Goal: Information Seeking & Learning: Learn about a topic

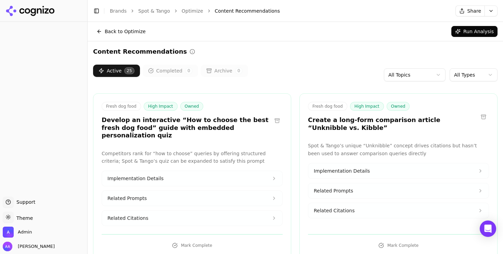
click at [157, 5] on header "Toggle Sidebar Brands Spot & Tango Optimize Content Recommendations Share" at bounding box center [295, 11] width 415 height 22
click at [156, 9] on link "Spot & Tango" at bounding box center [154, 11] width 32 height 7
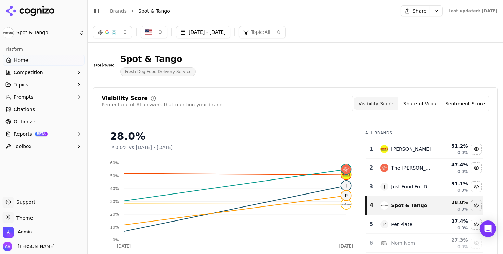
click at [23, 121] on span "Optimize" at bounding box center [25, 121] width 22 height 7
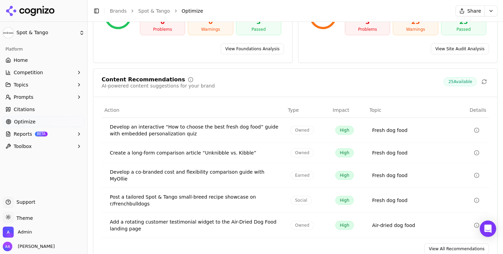
scroll to position [122, 0]
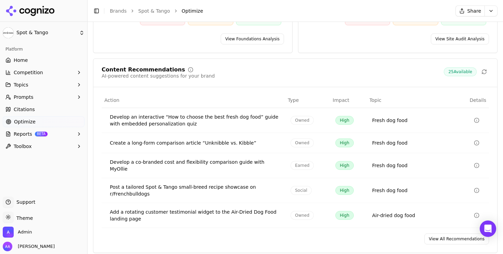
click at [445, 234] on link "View All Recommendations" at bounding box center [456, 239] width 65 height 11
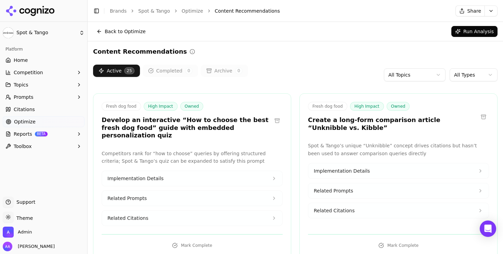
click at [280, 116] on button at bounding box center [277, 120] width 11 height 11
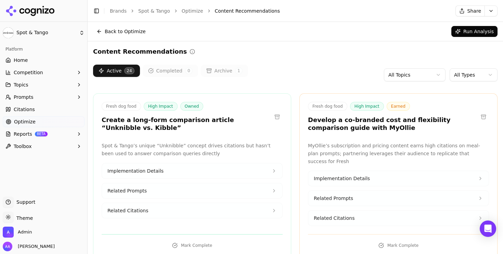
click at [482, 114] on button at bounding box center [483, 117] width 11 height 11
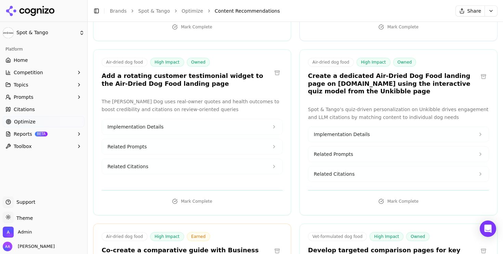
scroll to position [224, 0]
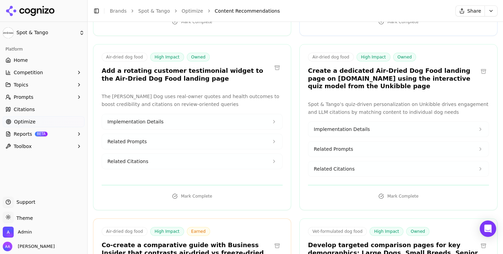
click at [24, 60] on span "Home" at bounding box center [21, 60] width 14 height 7
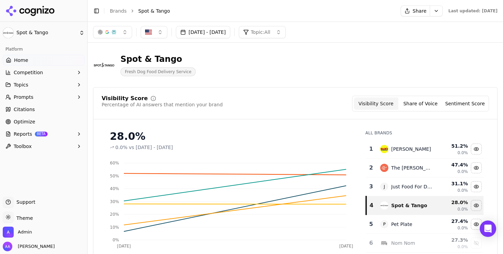
click at [119, 11] on link "Brands" at bounding box center [118, 10] width 17 height 5
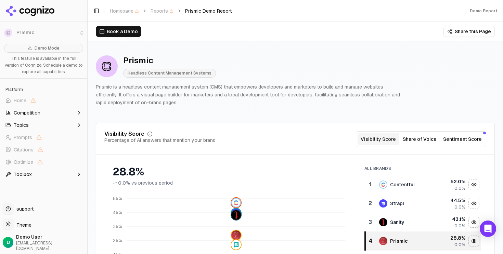
click at [230, 90] on p "Prismic is a headless content management system (CMS) that empowers developers …" at bounding box center [249, 94] width 307 height 23
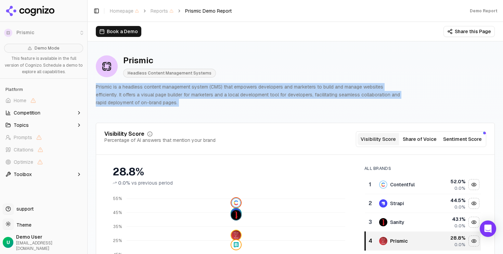
click at [230, 90] on p "Prismic is a headless content management system (CMS) that empowers developers …" at bounding box center [249, 94] width 307 height 23
click at [246, 97] on p "Prismic is a headless content management system (CMS) that empowers developers …" at bounding box center [249, 94] width 307 height 23
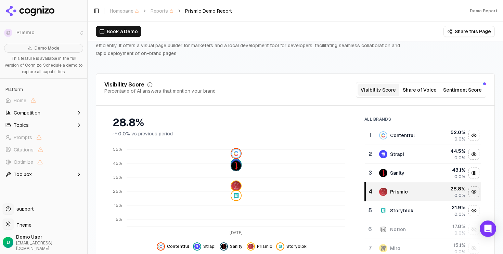
scroll to position [50, 0]
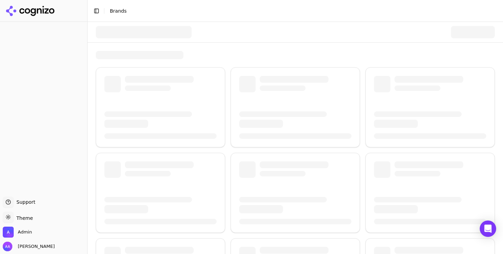
click at [96, 12] on button "Toggle Sidebar" at bounding box center [97, 11] width 10 height 10
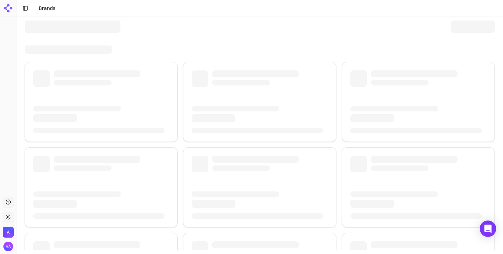
click at [16, 8] on button "Toggle Sidebar" at bounding box center [15, 127] width 5 height 254
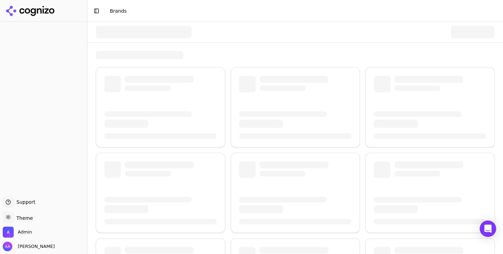
click at [87, 16] on button "Toggle Sidebar" at bounding box center [87, 127] width 5 height 254
click at [87, 18] on button "Toggle Sidebar" at bounding box center [87, 127] width 5 height 254
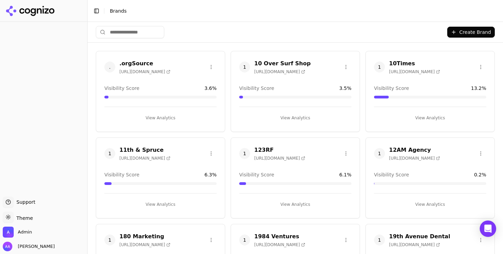
click at [94, 9] on button "Toggle Sidebar" at bounding box center [97, 11] width 10 height 10
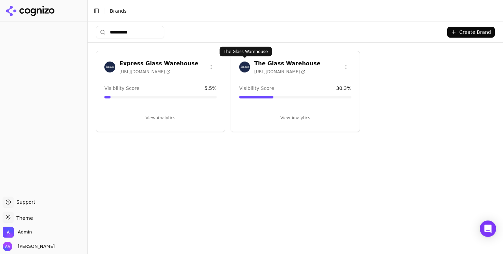
type input "**********"
click at [242, 68] on img at bounding box center [244, 67] width 11 height 11
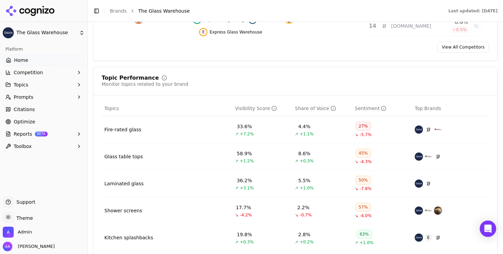
scroll to position [268, 0]
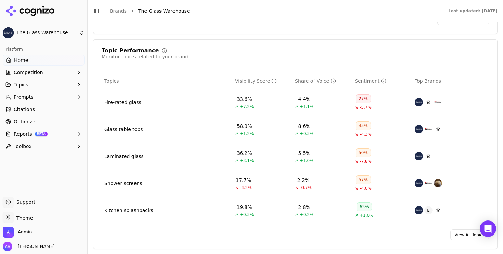
click at [26, 62] on span "Home" at bounding box center [21, 60] width 14 height 7
click at [114, 14] on li "Brands" at bounding box center [118, 11] width 17 height 7
click at [119, 11] on link "Brands" at bounding box center [118, 10] width 17 height 5
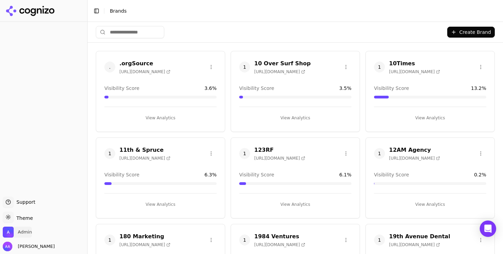
click at [30, 235] on span "Admin" at bounding box center [25, 232] width 14 height 6
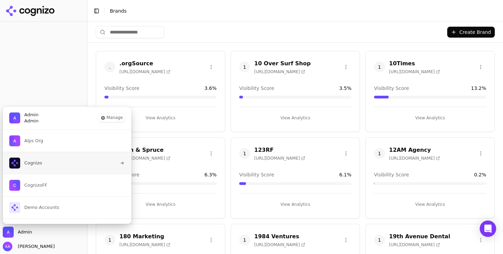
click at [38, 164] on span "Cognizo" at bounding box center [33, 163] width 18 height 6
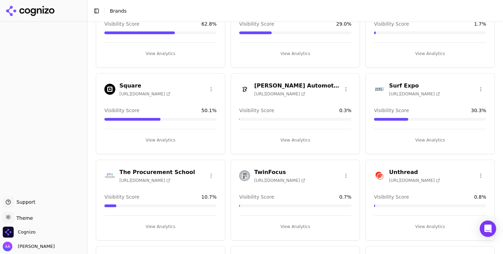
scroll to position [1025, 0]
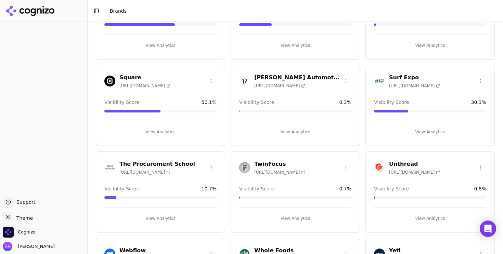
click at [106, 165] on img at bounding box center [109, 167] width 11 height 11
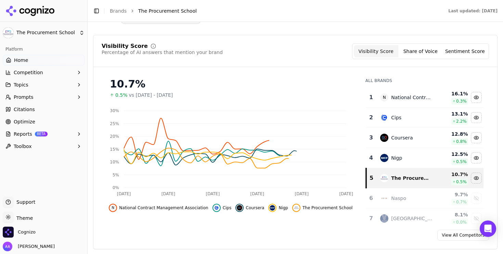
scroll to position [64, 0]
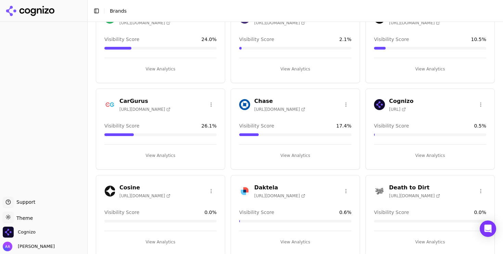
scroll to position [124, 0]
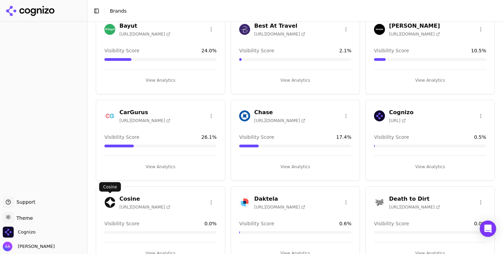
click at [112, 204] on img at bounding box center [109, 202] width 11 height 11
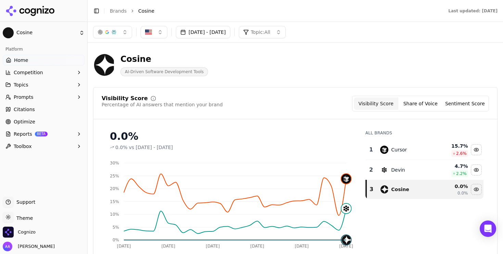
click at [58, 98] on button "Prompts" at bounding box center [44, 97] width 82 height 11
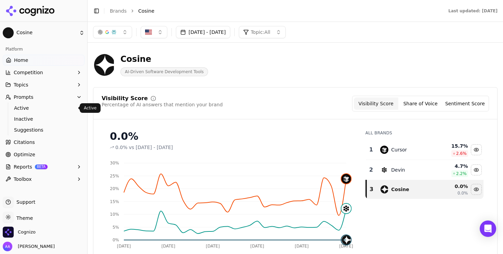
click at [52, 110] on span "Active" at bounding box center [44, 108] width 60 height 7
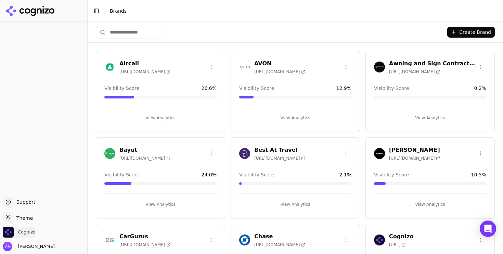
click at [19, 229] on span "Cognizo" at bounding box center [19, 232] width 33 height 11
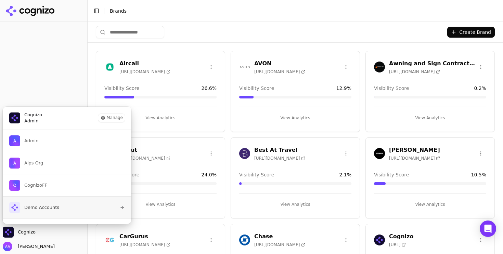
click at [63, 197] on button "Demo Accounts" at bounding box center [66, 207] width 129 height 22
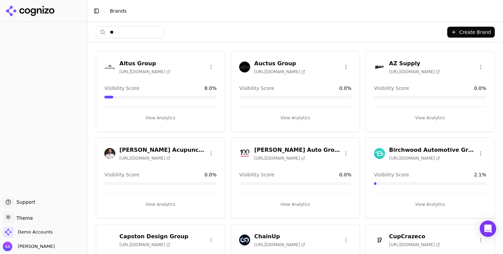
type input "***"
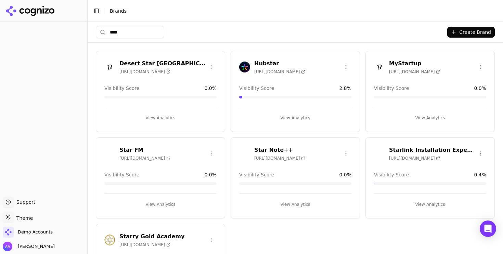
click at [128, 27] on input "****" at bounding box center [130, 32] width 68 height 12
paste input "**********"
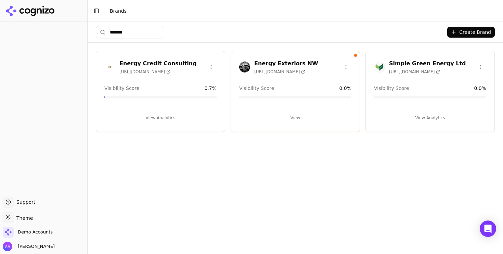
type input "******"
click at [289, 116] on button "View" at bounding box center [295, 118] width 112 height 11
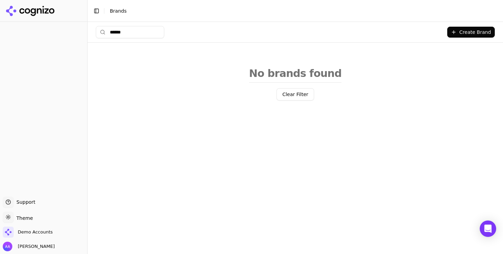
type input "*******"
drag, startPoint x: 136, startPoint y: 37, endPoint x: 37, endPoint y: 231, distance: 218.4
click at [36, 239] on div "Support Support Toggle theme Theme Demo Accounts Alp Aysan Toggle Sidebar Brand…" at bounding box center [251, 127] width 503 height 254
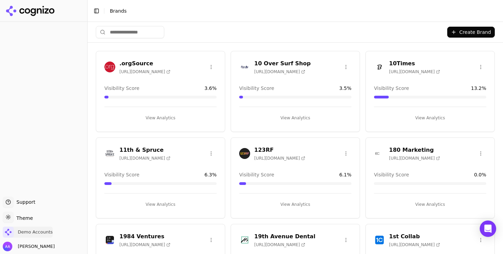
click at [37, 231] on span "Demo Accounts" at bounding box center [35, 232] width 35 height 6
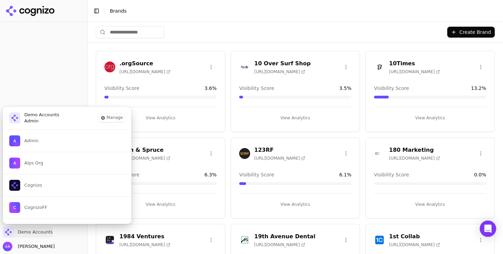
click at [25, 232] on span "Demo Accounts" at bounding box center [35, 232] width 35 height 6
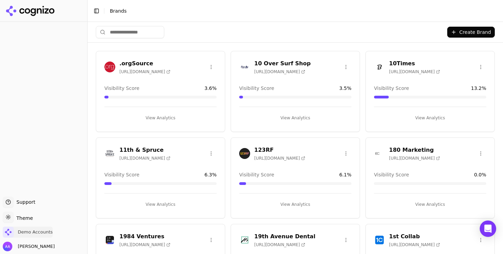
click at [33, 230] on span "Demo Accounts" at bounding box center [35, 232] width 35 height 6
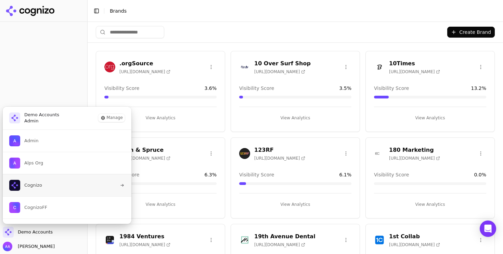
click at [42, 188] on button "Cognizo" at bounding box center [66, 185] width 129 height 22
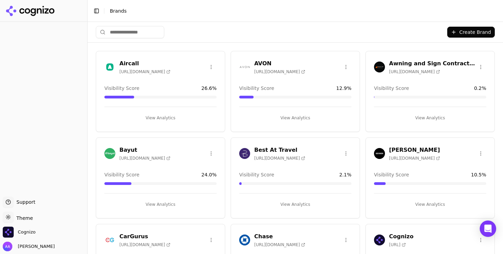
click at [124, 39] on div "Create Brand" at bounding box center [295, 32] width 399 height 21
click at [127, 31] on input "search" at bounding box center [130, 32] width 68 height 12
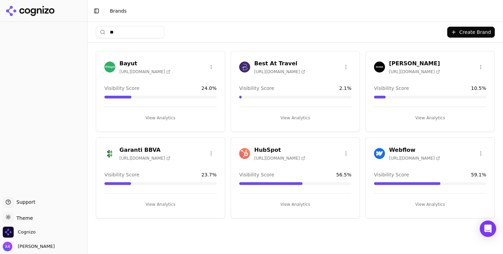
type input "***"
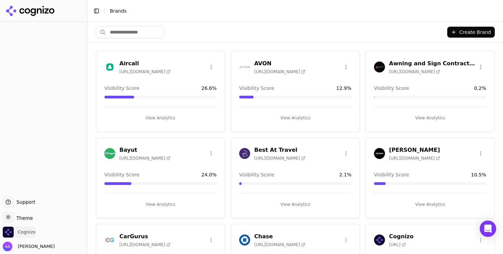
click at [24, 233] on span "Cognizo" at bounding box center [27, 232] width 18 height 6
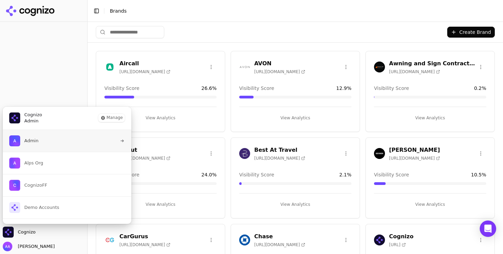
click at [59, 136] on button "Admin" at bounding box center [66, 141] width 129 height 22
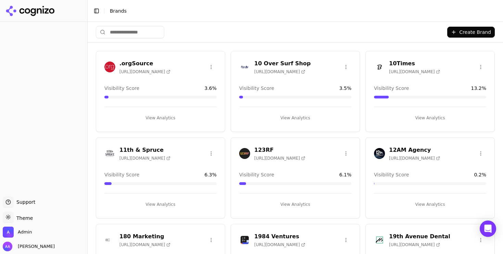
click at [140, 31] on input "search" at bounding box center [130, 32] width 68 height 12
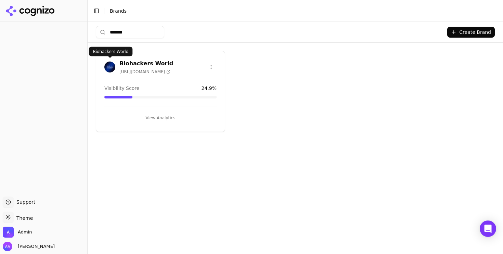
type input "*******"
click at [109, 63] on img at bounding box center [109, 67] width 11 height 11
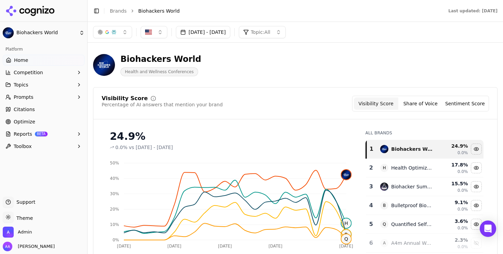
click at [46, 118] on link "Optimize" at bounding box center [44, 121] width 82 height 11
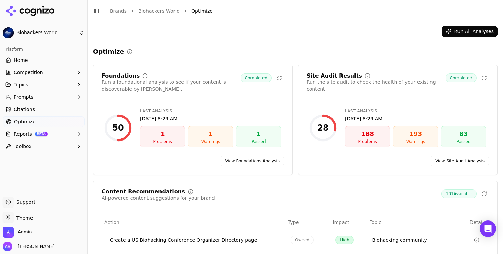
scroll to position [104, 0]
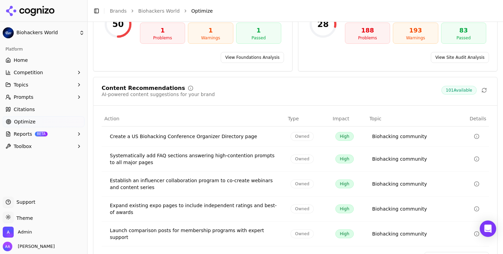
click at [450, 252] on link "View All Recommendations" at bounding box center [456, 257] width 65 height 11
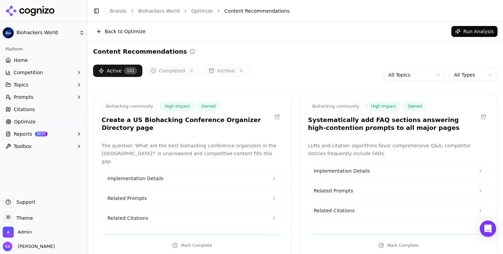
click at [44, 61] on link "Home" at bounding box center [44, 60] width 82 height 11
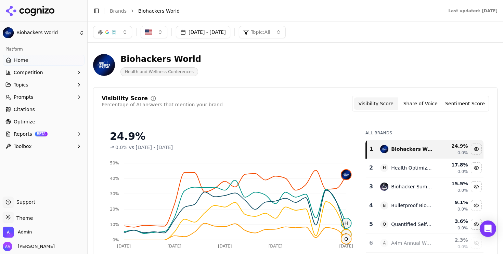
click at [197, 29] on button "Sep 03, 2025 - Oct 03, 2025" at bounding box center [203, 32] width 54 height 12
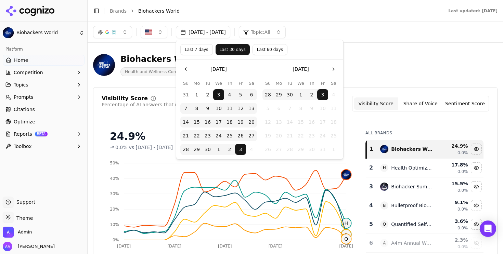
click at [116, 30] on div "button" at bounding box center [113, 31] width 5 height 5
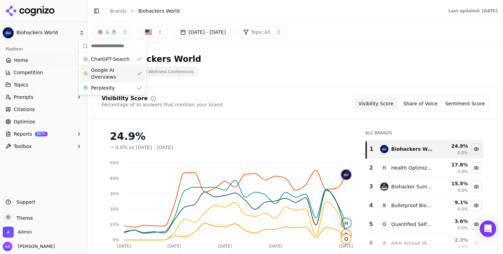
click at [119, 73] on span "Google AI Overviews" at bounding box center [112, 74] width 43 height 14
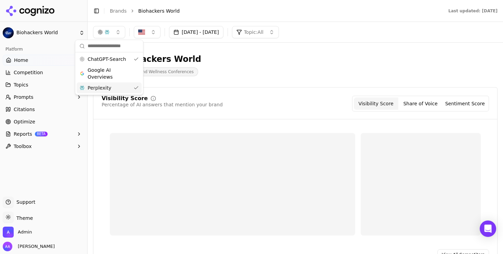
click at [116, 89] on div "Perplexity" at bounding box center [109, 87] width 65 height 11
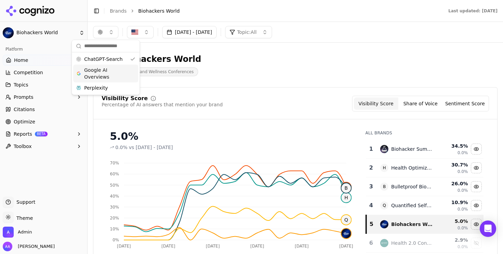
click at [121, 69] on span "Google AI Overviews" at bounding box center [105, 74] width 43 height 14
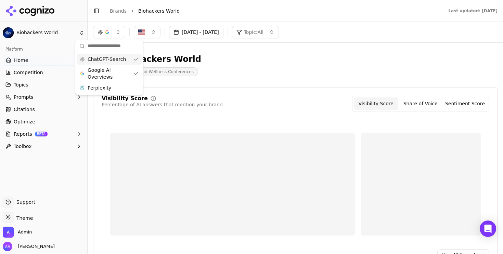
click at [121, 53] on div "ChatGPT-Search Google AI Overviews Perplexity" at bounding box center [109, 73] width 68 height 42
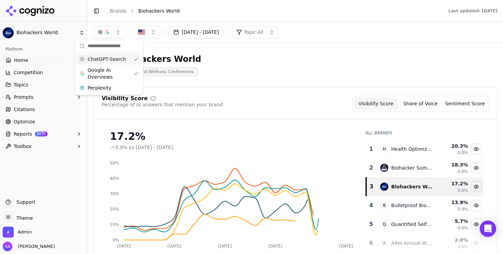
click at [121, 57] on span "ChatGPT-Search" at bounding box center [107, 59] width 38 height 7
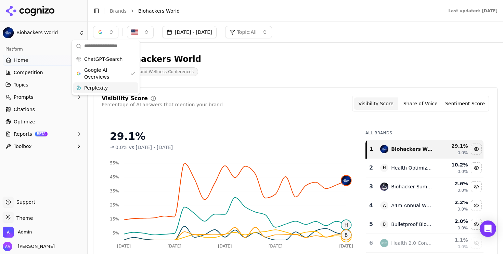
click at [115, 89] on div "Perplexity" at bounding box center [105, 87] width 65 height 11
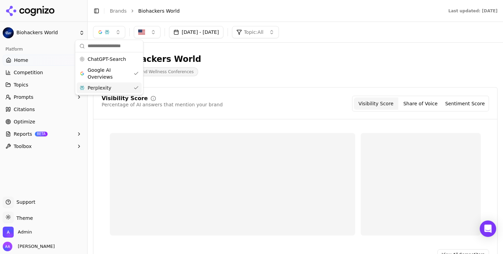
click at [116, 74] on span "Google AI Overviews" at bounding box center [109, 74] width 43 height 14
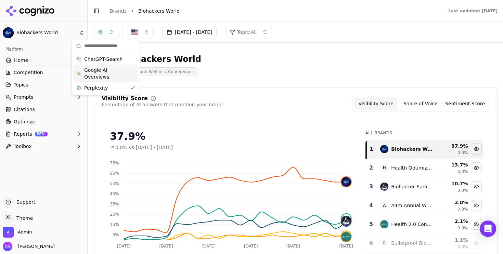
click at [115, 70] on span "Google AI Overviews" at bounding box center [105, 74] width 43 height 14
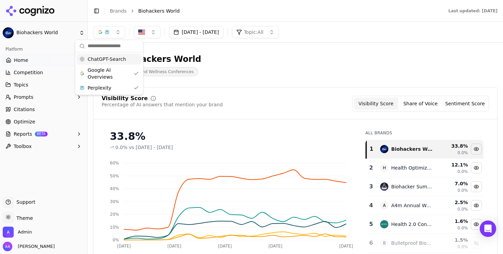
click at [115, 63] on div "ChatGPT-Search" at bounding box center [109, 59] width 65 height 11
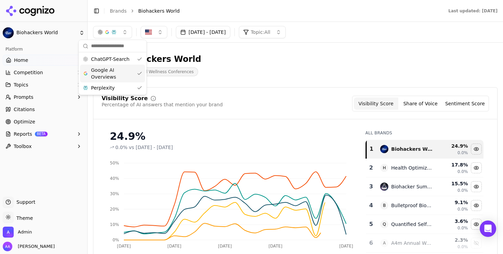
click at [46, 122] on link "Optimize" at bounding box center [44, 121] width 82 height 11
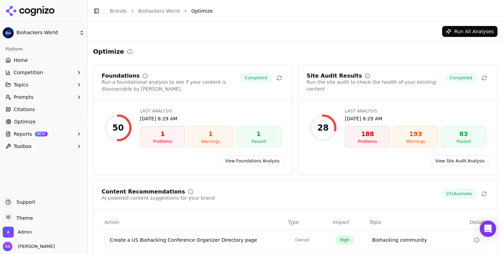
click at [39, 105] on link "Citations" at bounding box center [44, 109] width 82 height 11
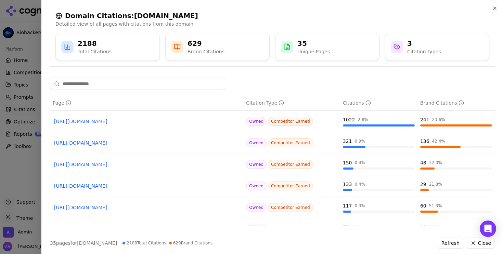
click at [18, 170] on div at bounding box center [251, 127] width 503 height 254
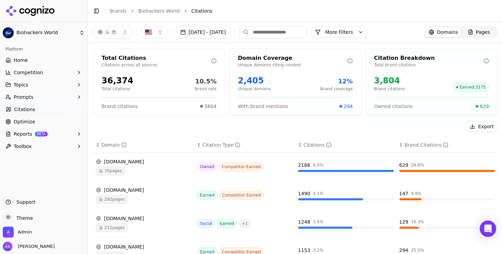
scroll to position [20, 0]
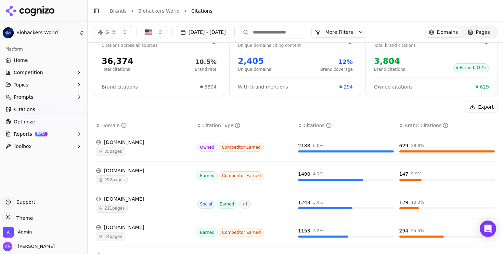
click at [137, 177] on div "292 pages" at bounding box center [144, 180] width 96 height 9
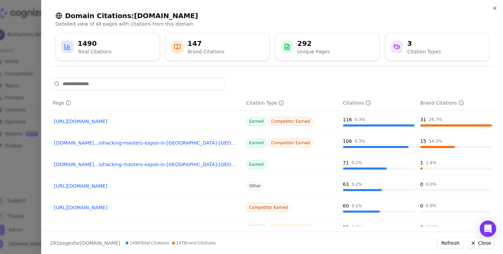
click at [20, 179] on div at bounding box center [251, 127] width 503 height 254
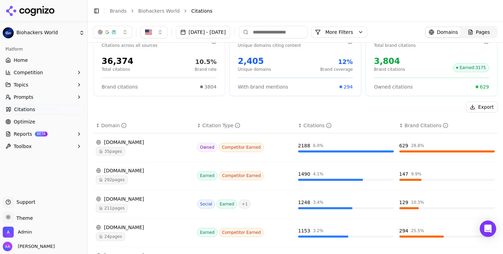
click at [107, 46] on p "Citations across all sources" at bounding box center [157, 45] width 110 height 5
click at [111, 33] on div "button" at bounding box center [113, 31] width 5 height 5
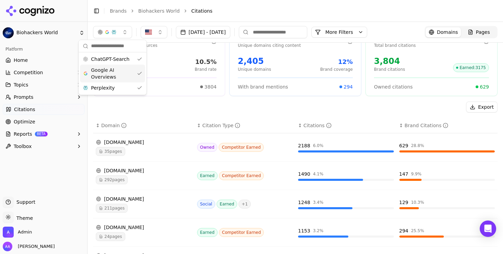
click at [111, 77] on span "Google AI Overviews" at bounding box center [112, 74] width 43 height 14
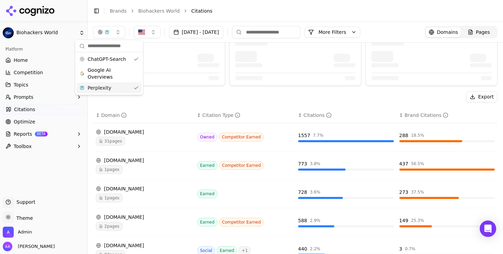
click at [111, 87] on div "Perplexity" at bounding box center [109, 87] width 65 height 11
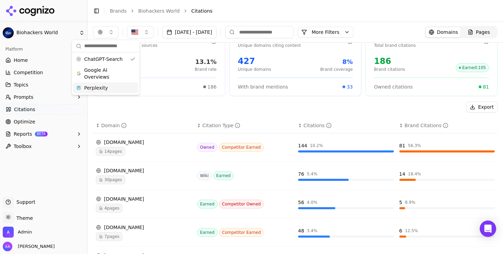
click at [198, 95] on div "Total Citations Citations across all sources 1,415 Total citations 13.1% Brand …" at bounding box center [159, 62] width 132 height 67
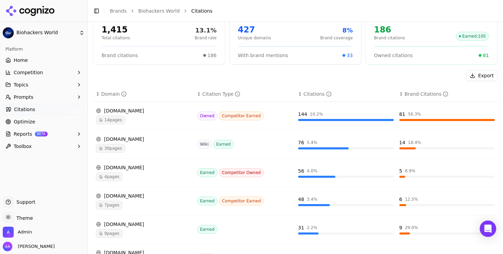
scroll to position [52, 0]
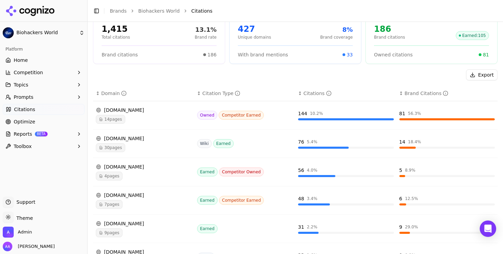
click at [154, 152] on td "en.wikipedia.org 30 pages" at bounding box center [143, 144] width 101 height 28
click at [145, 148] on div "30 pages" at bounding box center [144, 147] width 96 height 9
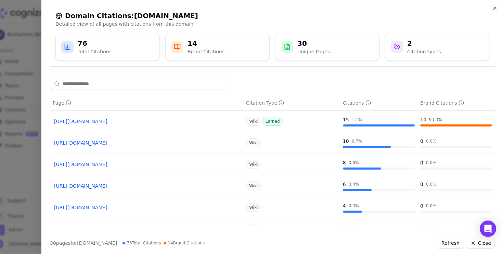
click at [6, 155] on div at bounding box center [251, 127] width 503 height 254
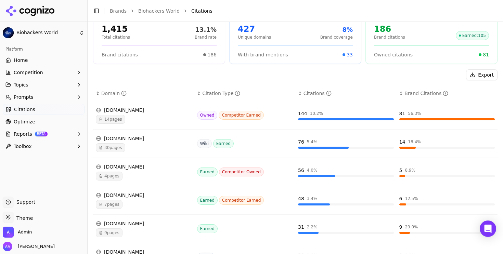
click at [144, 172] on div "4 pages" at bounding box center [144, 176] width 96 height 9
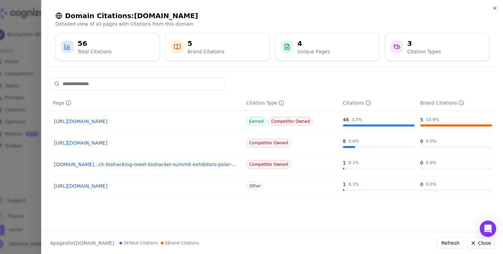
click at [96, 123] on link "https://biohackersummit.com" at bounding box center [146, 121] width 185 height 7
click at [14, 159] on div at bounding box center [251, 127] width 503 height 254
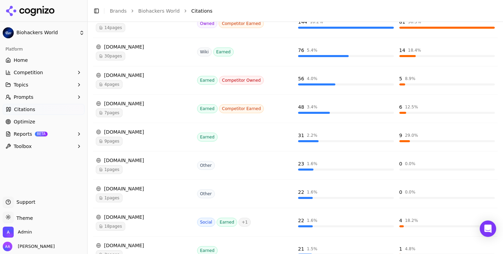
scroll to position [152, 0]
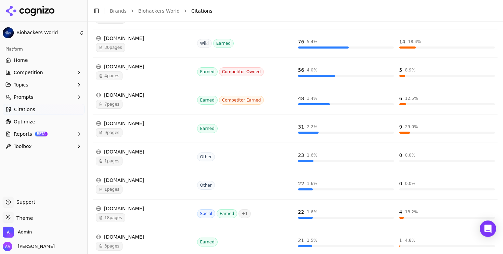
click at [142, 99] on div "biohackingconference.com 7 pages" at bounding box center [144, 100] width 96 height 17
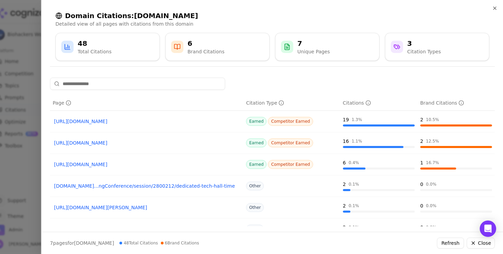
click at [9, 184] on div at bounding box center [251, 127] width 503 height 254
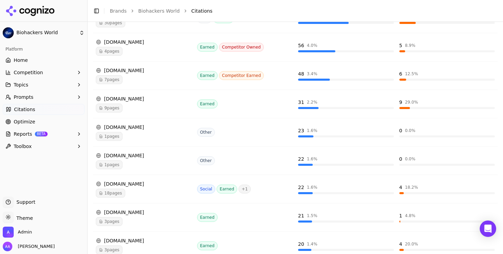
scroll to position [205, 0]
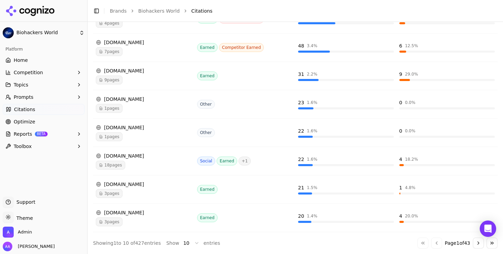
click at [153, 147] on td "reddit.com 18 pages" at bounding box center [143, 161] width 101 height 28
click at [153, 141] on div "1 pages" at bounding box center [144, 136] width 96 height 9
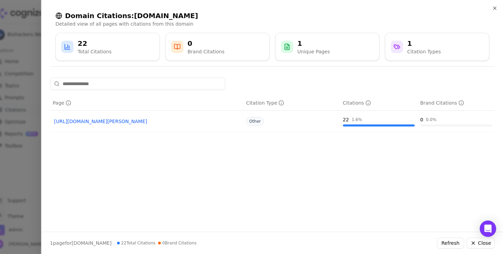
click at [174, 122] on link "https://menshealth.com/health/a65279277/dave-aspreys-biohacking-conference" at bounding box center [146, 121] width 185 height 7
click at [3, 161] on div at bounding box center [251, 127] width 503 height 254
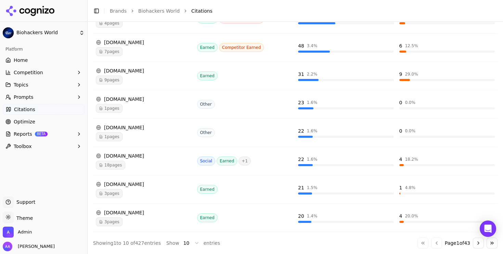
click at [143, 169] on div "18 pages" at bounding box center [144, 165] width 96 height 9
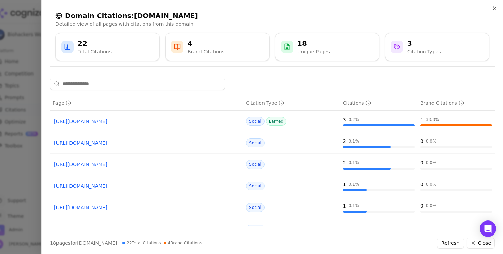
click at [141, 123] on link "https://reddit.com/r/Biohackers/comments/1h3cvg3" at bounding box center [146, 121] width 185 height 7
click at [31, 195] on div at bounding box center [251, 127] width 503 height 254
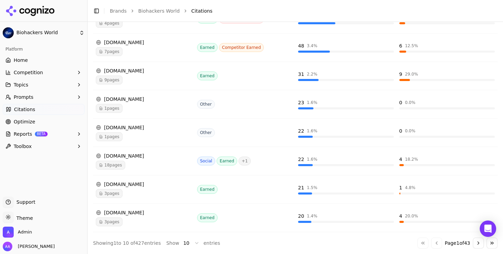
click at [119, 190] on span "3 pages" at bounding box center [109, 193] width 27 height 9
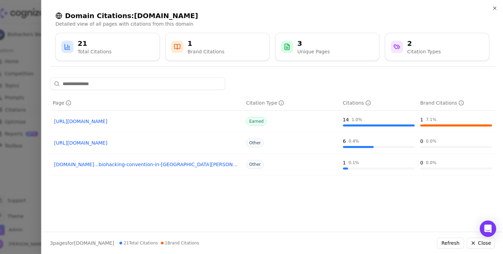
click at [120, 123] on link "https://longevityandbiohackingconvention.com" at bounding box center [146, 121] width 185 height 7
click at [17, 192] on div at bounding box center [251, 127] width 503 height 254
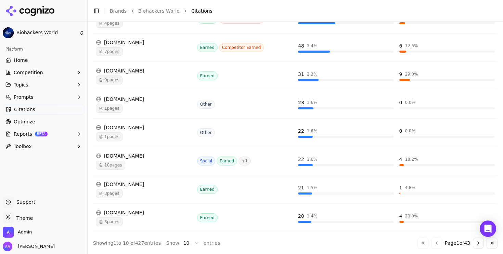
click at [477, 242] on button "Go to next page" at bounding box center [478, 243] width 11 height 11
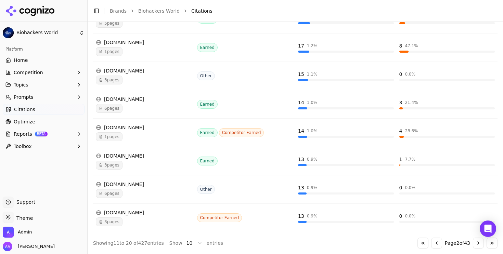
scroll to position [0, 0]
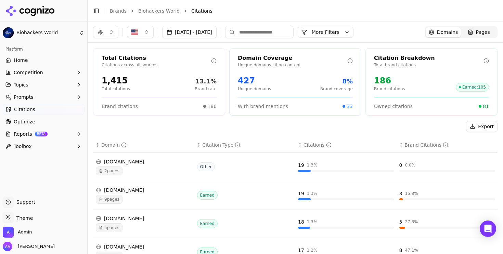
click at [354, 32] on button "More Filters" at bounding box center [326, 32] width 56 height 11
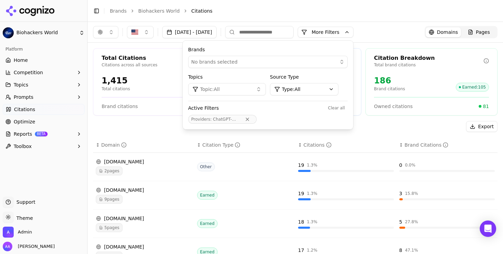
click at [120, 127] on div "Export" at bounding box center [295, 126] width 405 height 11
click at [116, 169] on span "2 pages" at bounding box center [109, 171] width 27 height 9
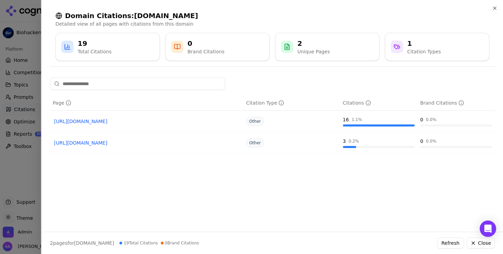
click at [21, 169] on div at bounding box center [251, 127] width 503 height 254
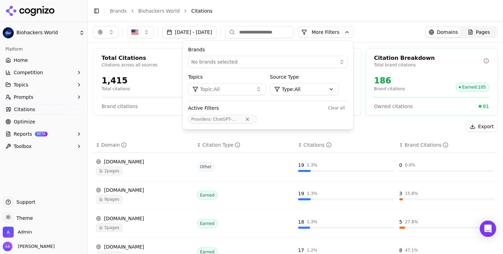
scroll to position [49, 0]
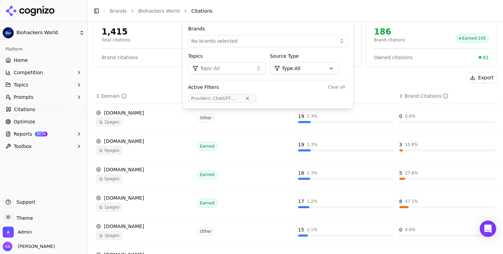
click at [134, 150] on div "9 pages" at bounding box center [144, 150] width 96 height 9
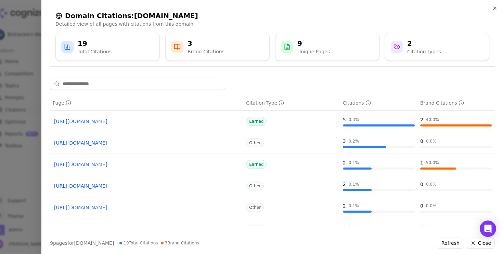
click at [29, 164] on div at bounding box center [251, 127] width 503 height 254
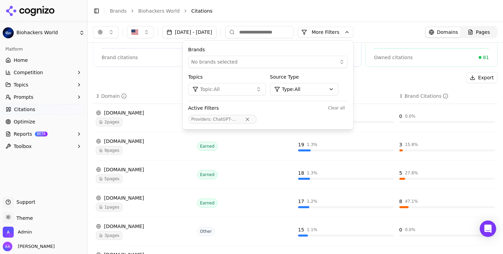
scroll to position [0, 0]
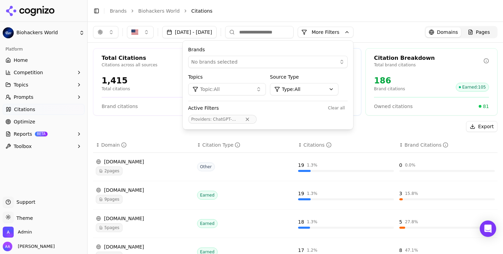
click at [152, 126] on div "Export" at bounding box center [295, 126] width 405 height 11
click at [354, 33] on button "More Filters" at bounding box center [326, 32] width 56 height 11
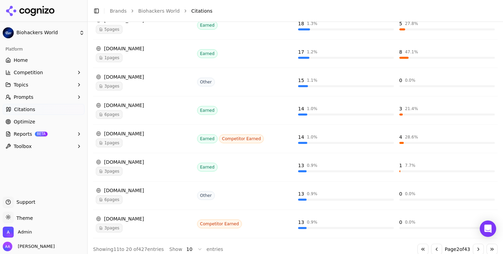
scroll to position [205, 0]
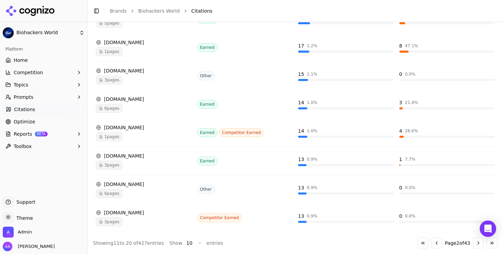
click at [478, 246] on button "Go to next page" at bounding box center [478, 243] width 11 height 11
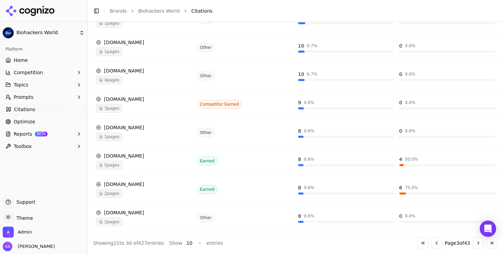
click at [477, 244] on button "Go to next page" at bounding box center [478, 243] width 11 height 11
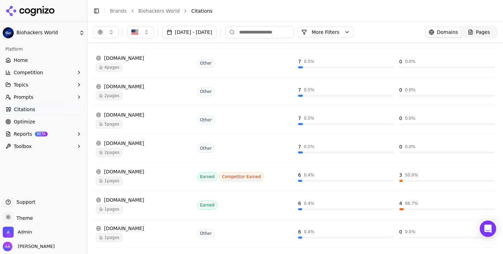
scroll to position [82, 0]
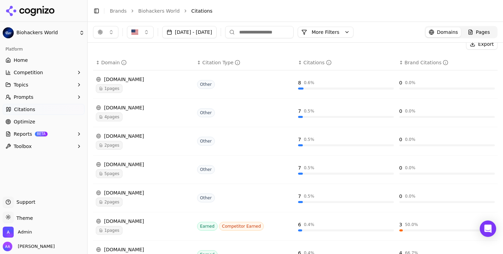
click at [116, 116] on span "4 pages" at bounding box center [109, 117] width 27 height 9
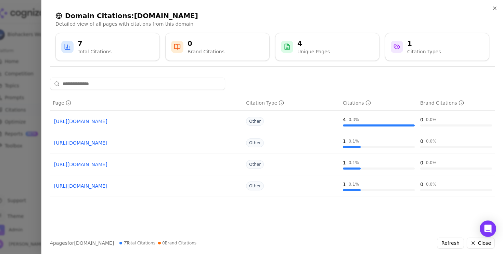
click at [116, 120] on link "https://healthline.com/health/biohacking" at bounding box center [146, 121] width 185 height 7
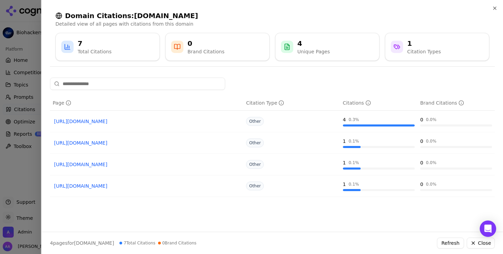
click at [24, 130] on div at bounding box center [251, 127] width 503 height 254
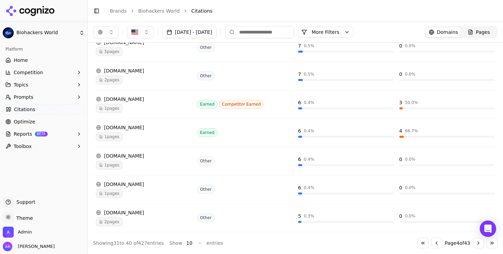
scroll to position [0, 0]
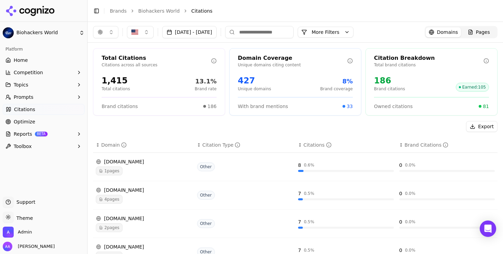
click at [485, 34] on span "Pages" at bounding box center [483, 32] width 14 height 7
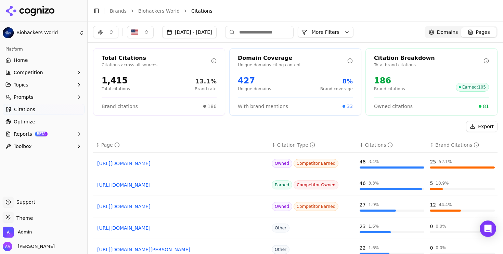
click at [274, 34] on input at bounding box center [259, 32] width 68 height 12
type input "****"
type input "***"
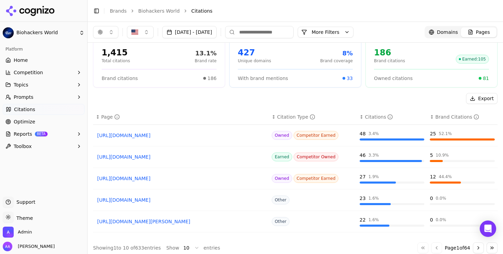
scroll to position [33, 0]
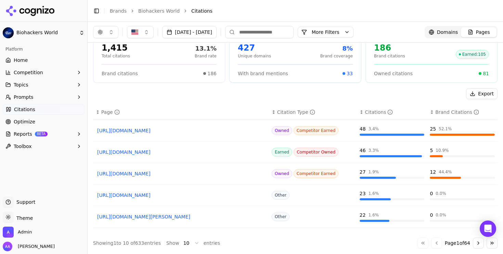
click at [193, 243] on html "Biohackers World Platform Home Competition Topics Prompts Citations Optimize Re…" at bounding box center [251, 127] width 503 height 254
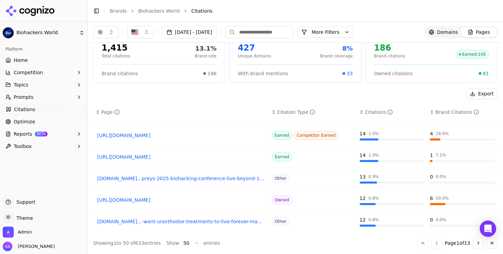
scroll to position [258, 0]
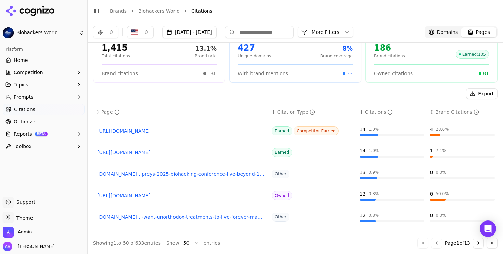
click at [180, 97] on div "Export" at bounding box center [295, 93] width 405 height 11
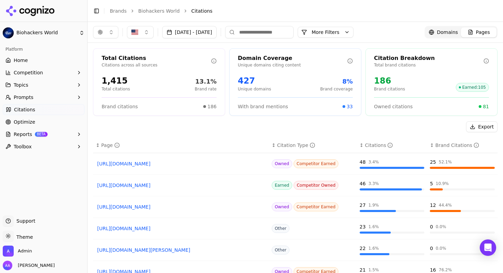
scroll to position [258, 0]
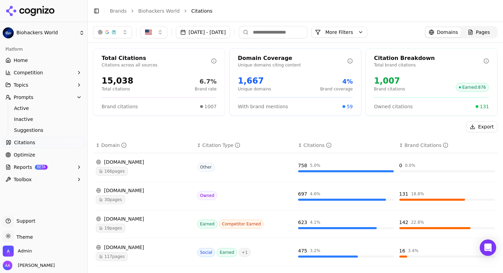
click at [123, 167] on span "166 pages" at bounding box center [112, 171] width 32 height 9
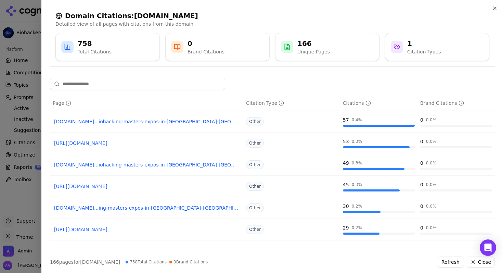
click at [11, 94] on div at bounding box center [251, 136] width 503 height 273
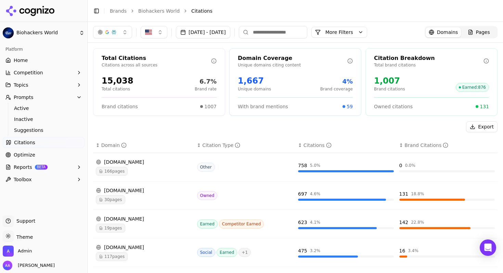
click at [115, 30] on div "button" at bounding box center [113, 31] width 5 height 5
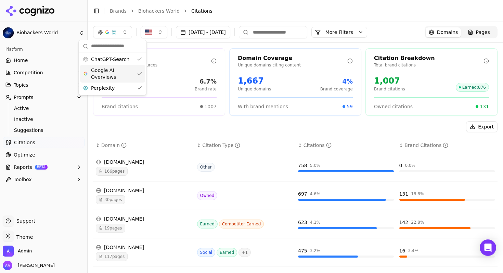
click at [118, 73] on span "Google AI Overviews" at bounding box center [112, 74] width 43 height 14
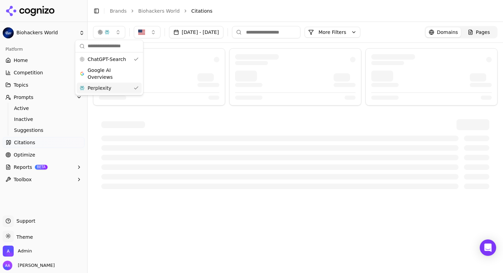
click at [117, 86] on div "Perplexity" at bounding box center [109, 87] width 65 height 11
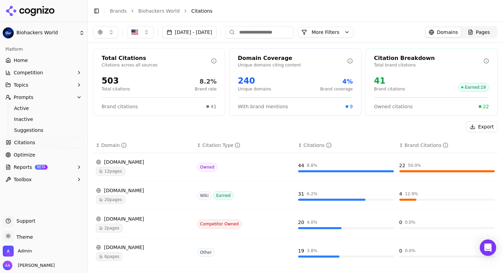
click at [134, 194] on div "[DOMAIN_NAME] 20 pages" at bounding box center [144, 195] width 96 height 17
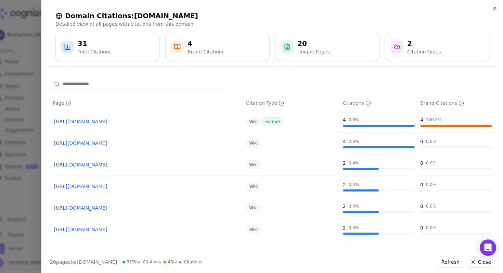
click at [11, 207] on div at bounding box center [251, 136] width 503 height 273
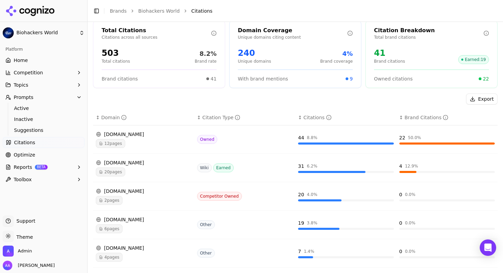
scroll to position [65, 0]
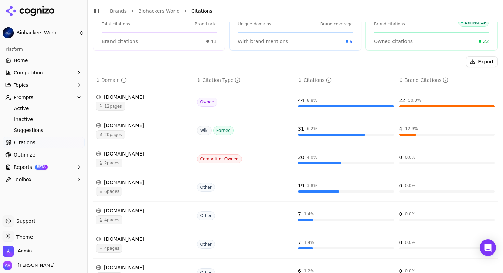
click at [112, 169] on td "[DOMAIN_NAME] 2 pages" at bounding box center [143, 159] width 101 height 28
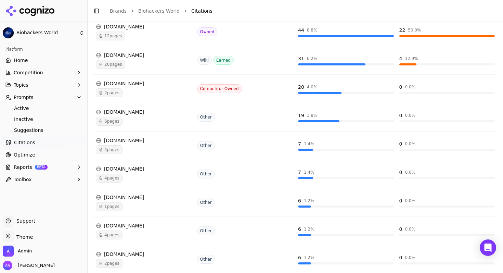
click at [111, 148] on span "4 pages" at bounding box center [109, 149] width 27 height 9
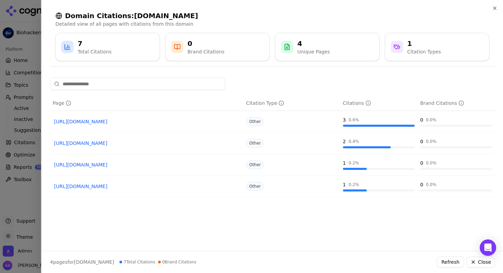
click at [3, 183] on div at bounding box center [251, 136] width 503 height 273
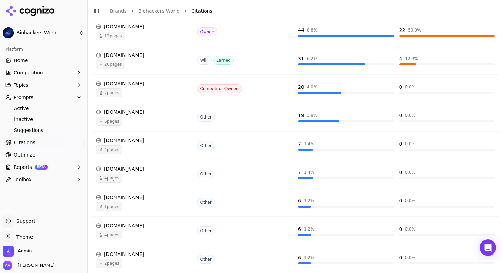
click at [120, 205] on span "1 pages" at bounding box center [109, 206] width 27 height 9
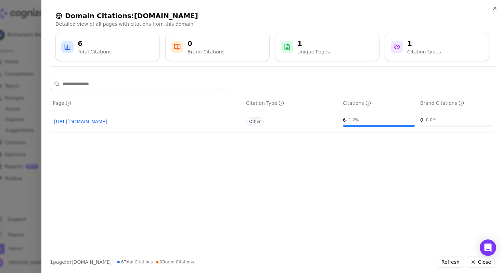
click at [39, 210] on div at bounding box center [251, 136] width 503 height 273
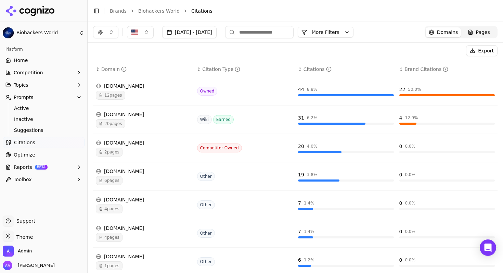
scroll to position [0, 0]
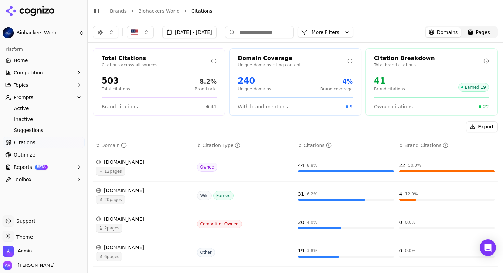
click at [354, 36] on button "More Filters" at bounding box center [326, 32] width 56 height 11
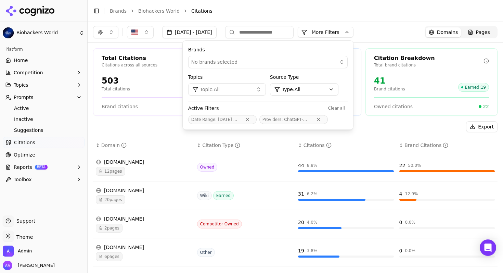
click at [155, 67] on p "Citations across all sources" at bounding box center [157, 64] width 110 height 5
click at [171, 147] on div "↕ Domain" at bounding box center [144, 145] width 96 height 7
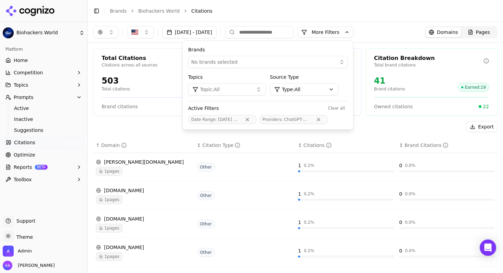
click at [136, 149] on th "↑ Domain" at bounding box center [143, 145] width 101 height 15
click at [106, 146] on div "Domain" at bounding box center [113, 145] width 25 height 7
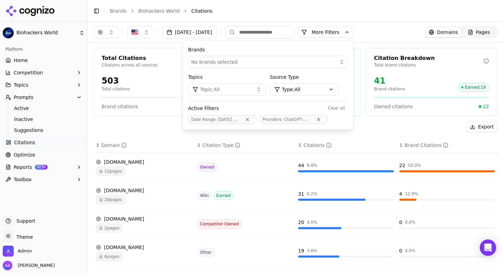
click at [140, 119] on div "Total Citations Citations across all sources 503 Total citations 8.2% Brand rat…" at bounding box center [295, 251] width 415 height 416
click at [142, 120] on div "Total Citations Citations across all sources 503 Total citations 8.2% Brand rat…" at bounding box center [295, 251] width 415 height 416
click at [340, 34] on button "More Filters" at bounding box center [326, 32] width 56 height 11
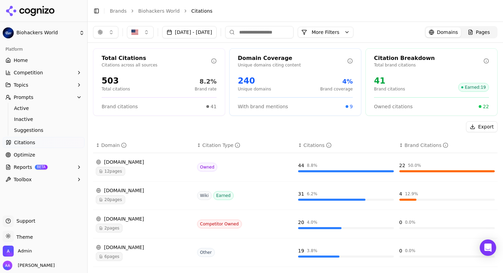
drag, startPoint x: 50, startPoint y: 152, endPoint x: 56, endPoint y: 153, distance: 6.2
click at [50, 152] on link "Optimize" at bounding box center [44, 154] width 82 height 11
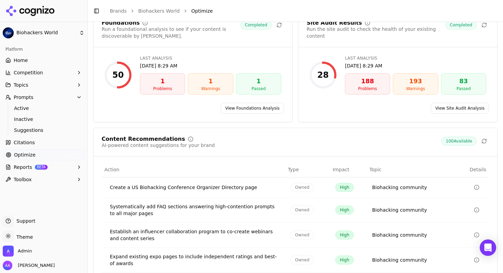
scroll to position [104, 0]
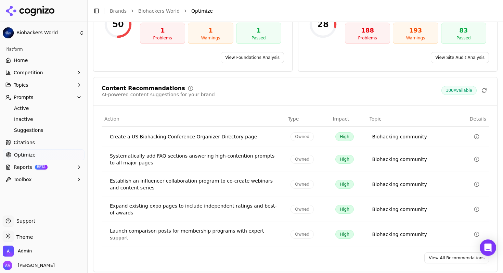
click at [431, 252] on link "View All Recommendations" at bounding box center [456, 257] width 65 height 11
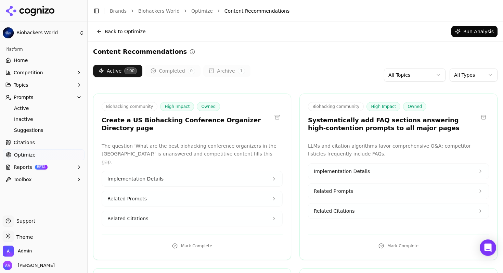
click at [176, 120] on h3 "Create a US Biohacking Conference Organizer Directory page" at bounding box center [187, 123] width 170 height 15
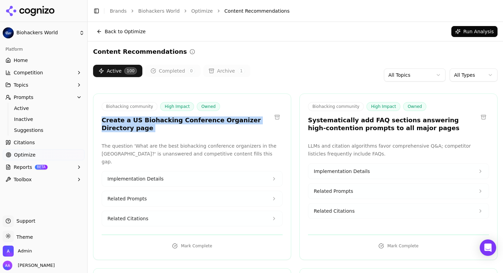
click at [176, 120] on h3 "Create a US Biohacking Conference Organizer Directory page" at bounding box center [187, 123] width 170 height 15
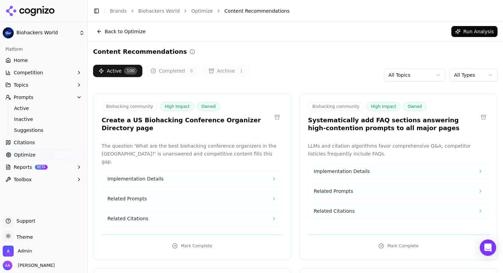
click at [176, 134] on div "Biohacking community High Impact Owned Create a US Biohacking Conference Organi…" at bounding box center [192, 176] width 198 height 166
click at [176, 155] on p "The question 'What are the best biohacking conference organizers in the [GEOGRA…" at bounding box center [192, 153] width 181 height 23
click at [211, 152] on p "The question 'What are the best biohacking conference organizers in the [GEOGRA…" at bounding box center [192, 153] width 181 height 23
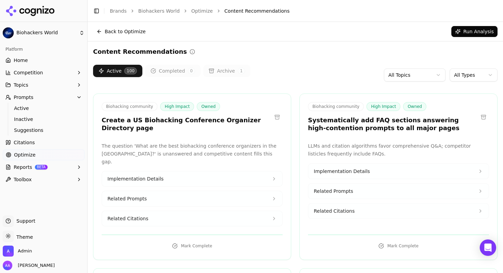
click at [216, 147] on p "The question 'What are the best biohacking conference organizers in the [GEOGRA…" at bounding box center [192, 153] width 181 height 23
click at [216, 149] on p "The question 'What are the best biohacking conference organizers in the [GEOGRA…" at bounding box center [192, 153] width 181 height 23
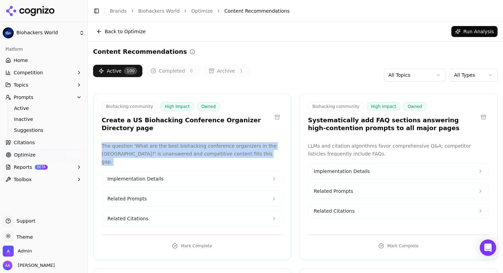
click at [216, 149] on p "The question 'What are the best biohacking conference organizers in the [GEOGRA…" at bounding box center [192, 153] width 181 height 23
click at [223, 152] on p "The question 'What are the best biohacking conference organizers in the [GEOGRA…" at bounding box center [192, 153] width 181 height 23
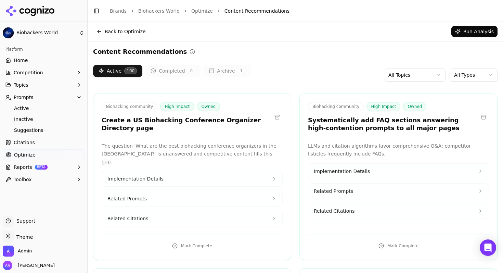
click at [168, 171] on button "Implementation Details" at bounding box center [192, 178] width 180 height 15
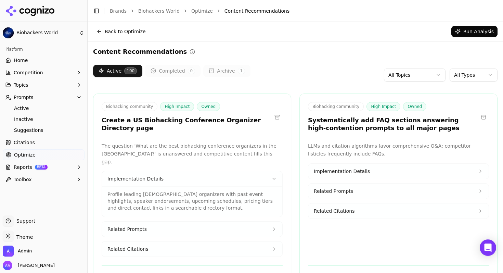
click at [168, 171] on button "Implementation Details" at bounding box center [192, 178] width 180 height 15
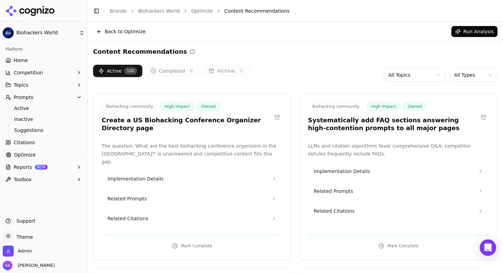
click at [161, 212] on button "Related Citations" at bounding box center [192, 218] width 180 height 15
click at [160, 213] on button "Related Citations" at bounding box center [192, 218] width 180 height 15
click at [147, 126] on h3 "Create a US Biohacking Conference Organizer Directory page" at bounding box center [187, 123] width 170 height 15
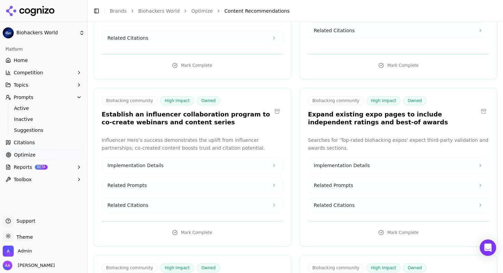
scroll to position [182, 0]
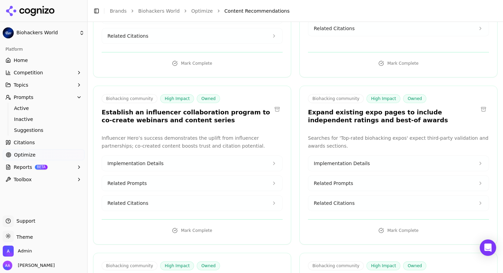
click at [369, 109] on h3 "Expand existing expo pages to include independent ratings and best-of awards" at bounding box center [393, 115] width 170 height 15
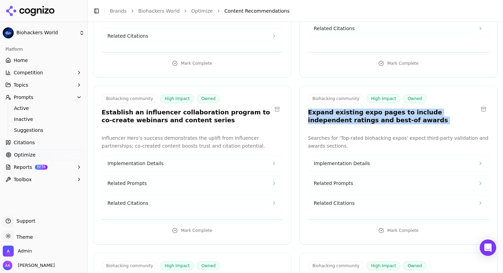
drag, startPoint x: 369, startPoint y: 109, endPoint x: 379, endPoint y: 110, distance: 9.6
click at [369, 109] on h3 "Expand existing expo pages to include independent ratings and best-of awards" at bounding box center [393, 115] width 170 height 15
click at [395, 116] on div "Biohacking community High Impact Owned Expand existing expo pages to include in…" at bounding box center [398, 110] width 197 height 32
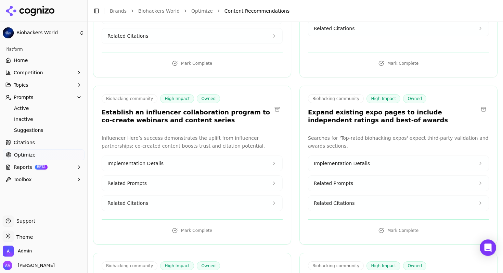
click at [352, 195] on button "Related Citations" at bounding box center [398, 202] width 180 height 15
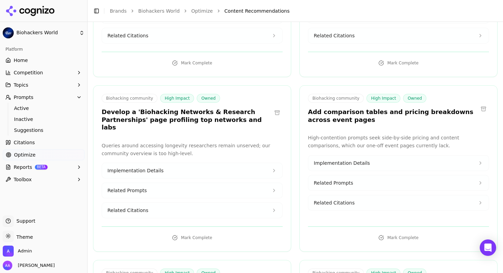
scroll to position [540, 0]
click at [373, 194] on button "Related Citations" at bounding box center [398, 201] width 180 height 15
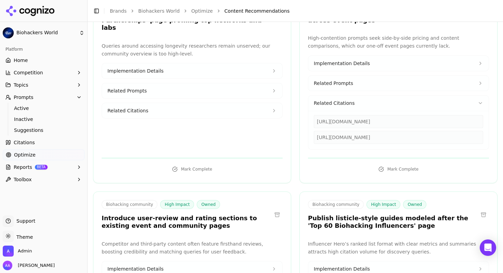
scroll to position [681, 0]
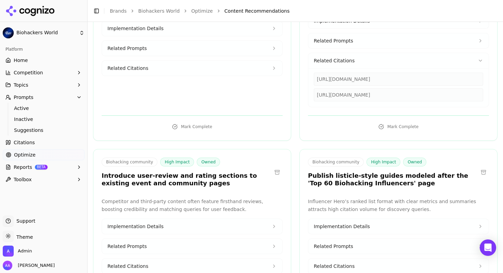
click at [348, 173] on h3 "Publish listicle-style guides modeled after the 'Top 60 Biohacking Influencers'…" at bounding box center [393, 179] width 170 height 15
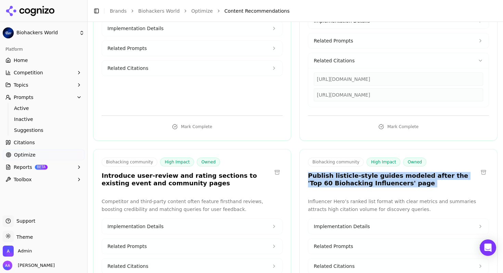
click at [348, 173] on h3 "Publish listicle-style guides modeled after the 'Top 60 Biohacking Influencers'…" at bounding box center [393, 179] width 170 height 15
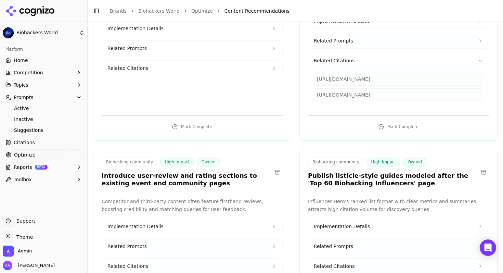
click at [383, 178] on h3 "Publish listicle-style guides modeled after the 'Top 60 Biohacking Influencers'…" at bounding box center [393, 179] width 170 height 15
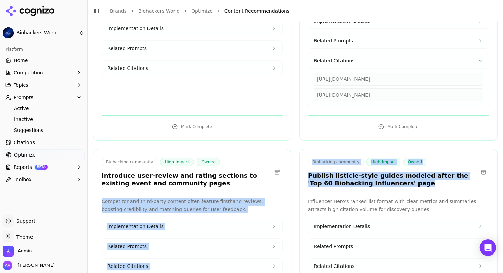
drag, startPoint x: 398, startPoint y: 175, endPoint x: 271, endPoint y: 171, distance: 127.4
click at [313, 176] on h3 "Publish listicle-style guides modeled after the 'Top 60 Biohacking Influencers'…" at bounding box center [393, 179] width 170 height 15
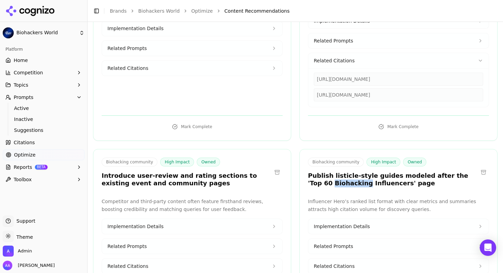
click at [313, 176] on h3 "Publish listicle-style guides modeled after the 'Top 60 Biohacking Influencers'…" at bounding box center [393, 179] width 170 height 15
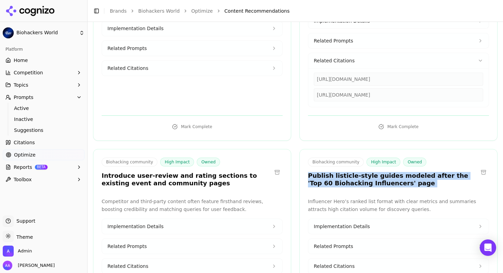
click at [313, 176] on h3 "Publish listicle-style guides modeled after the 'Top 60 Biohacking Influencers'…" at bounding box center [393, 179] width 170 height 15
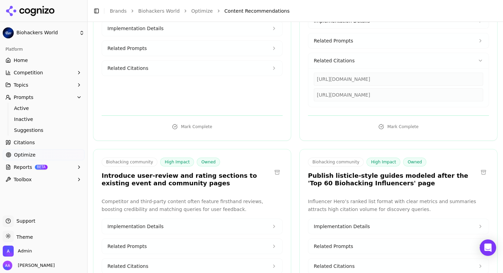
click at [357, 189] on div "Biohacking community High Impact Owned Publish listicle-style guides modeled af…" at bounding box center [398, 228] width 198 height 159
click at [356, 197] on p "Influencer Hero’s ranked list format with clear metrics and summaries attracts …" at bounding box center [398, 205] width 181 height 16
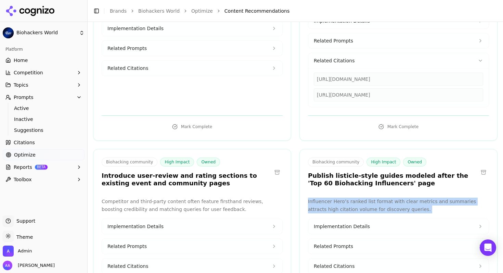
click at [356, 197] on p "Influencer Hero’s ranked list format with clear metrics and summaries attracts …" at bounding box center [398, 205] width 181 height 16
click at [361, 197] on p "Influencer Hero’s ranked list format with clear metrics and summaries attracts …" at bounding box center [398, 205] width 181 height 16
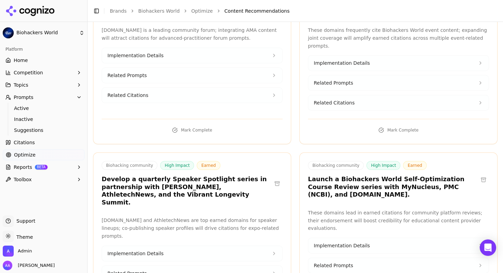
scroll to position [1300, 0]
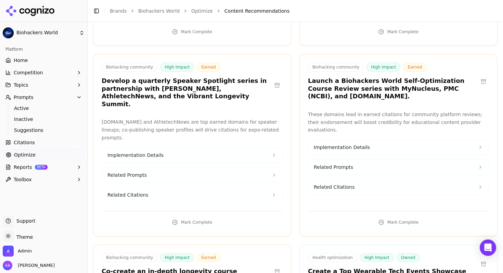
click at [30, 148] on ul "Home Competition Topics Prompts Active Inactive Suggestions Citations Optimize …" at bounding box center [44, 120] width 82 height 130
click at [30, 145] on span "Citations" at bounding box center [24, 142] width 21 height 7
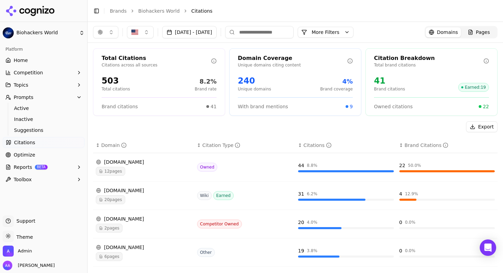
click at [167, 172] on div "12 pages" at bounding box center [144, 171] width 96 height 9
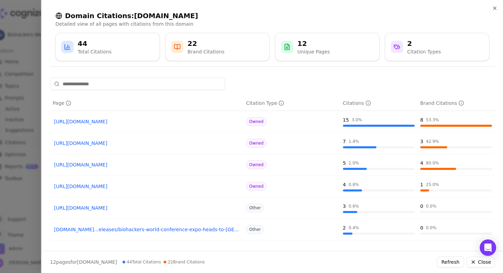
click at [137, 85] on input at bounding box center [137, 84] width 175 height 12
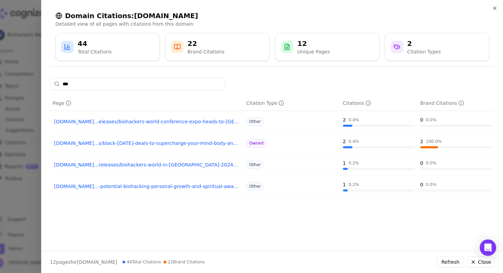
type input "***"
click at [194, 180] on td "biohackers.world...-potential-biohacking-personal-growth-and-spiritual-awakening" at bounding box center [146, 187] width 193 height 22
click at [191, 192] on td "biohackers.world...-potential-biohacking-personal-growth-and-spiritual-awakening" at bounding box center [146, 187] width 193 height 22
click at [169, 144] on link "biohackers.world...s/black-friday-deals-to-supercharge-your-mind-body-and-future" at bounding box center [146, 143] width 185 height 7
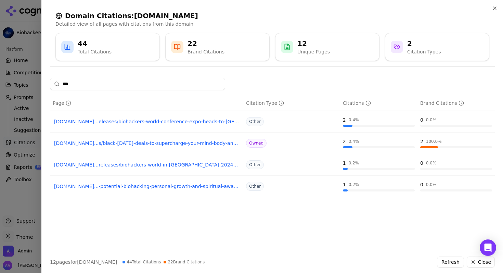
click at [6, 151] on div at bounding box center [251, 136] width 503 height 273
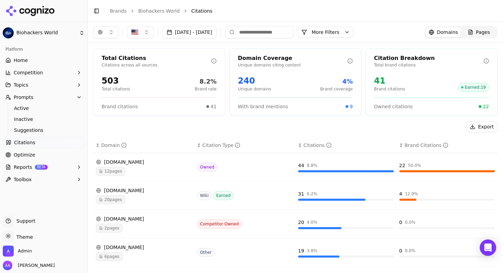
click at [23, 162] on button "Reports BETA" at bounding box center [44, 167] width 82 height 11
click at [28, 157] on span "Optimize" at bounding box center [25, 154] width 22 height 7
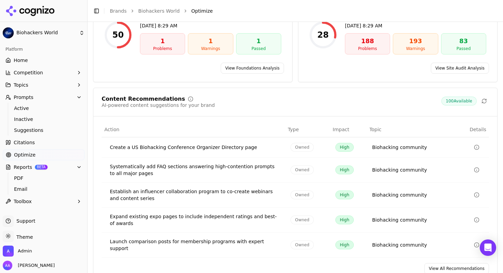
scroll to position [104, 0]
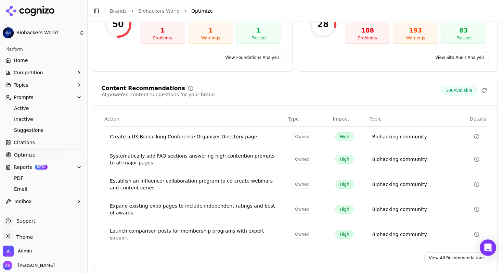
click at [435, 254] on link "View All Recommendations" at bounding box center [456, 257] width 65 height 11
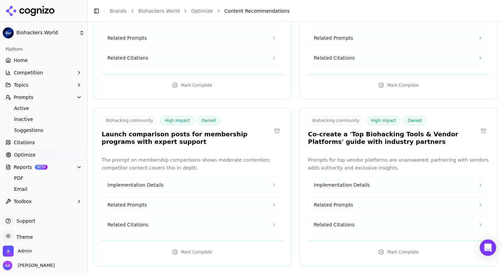
scroll to position [335, 0]
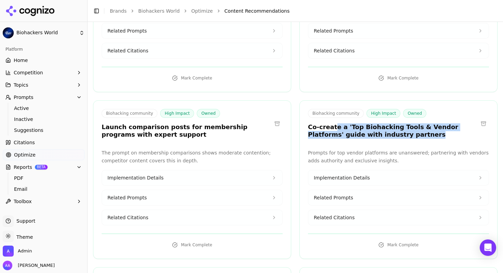
drag, startPoint x: 330, startPoint y: 118, endPoint x: 418, endPoint y: 125, distance: 88.6
click at [418, 125] on h3 "Co-create a 'Top Biohacking Tools & Vendor Platforms' guide with industry partn…" at bounding box center [393, 130] width 170 height 15
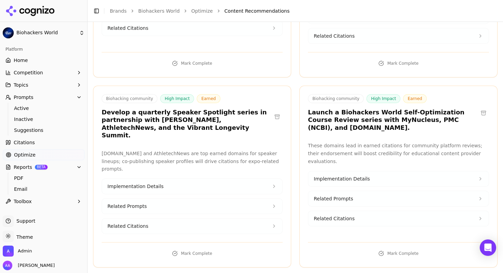
scroll to position [1425, 0]
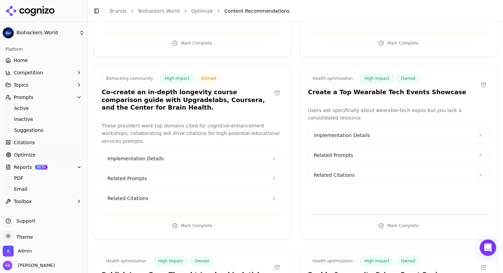
click at [360, 88] on h3 "Create a Top Wearable Tech Events Showcase" at bounding box center [387, 92] width 158 height 8
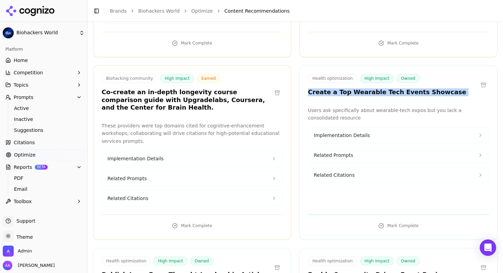
click at [360, 88] on h3 "Create a Top Wearable Tech Events Showcase" at bounding box center [387, 92] width 158 height 8
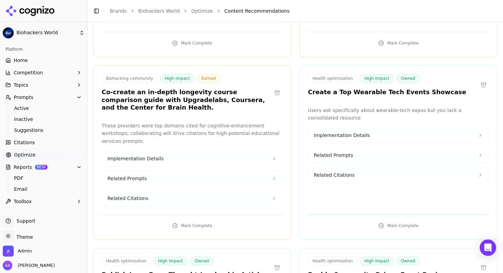
click at [340, 106] on p "Users ask specifically about wearable-tech expos but you lack a consolidated re…" at bounding box center [398, 114] width 181 height 16
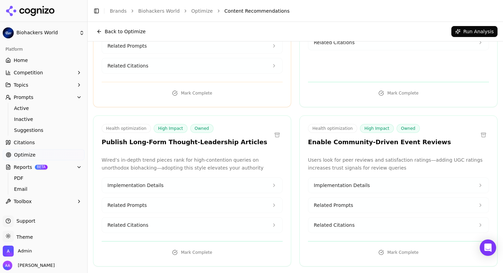
scroll to position [1557, 0]
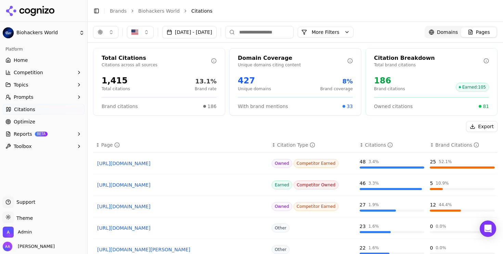
scroll to position [258, 0]
